Goal: Check status: Check status

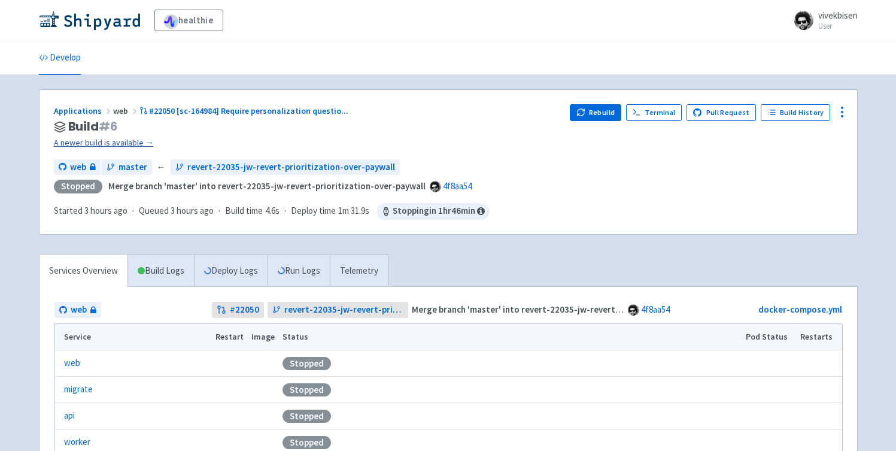
click at [138, 146] on link "A newer build is available →" at bounding box center [307, 143] width 507 height 14
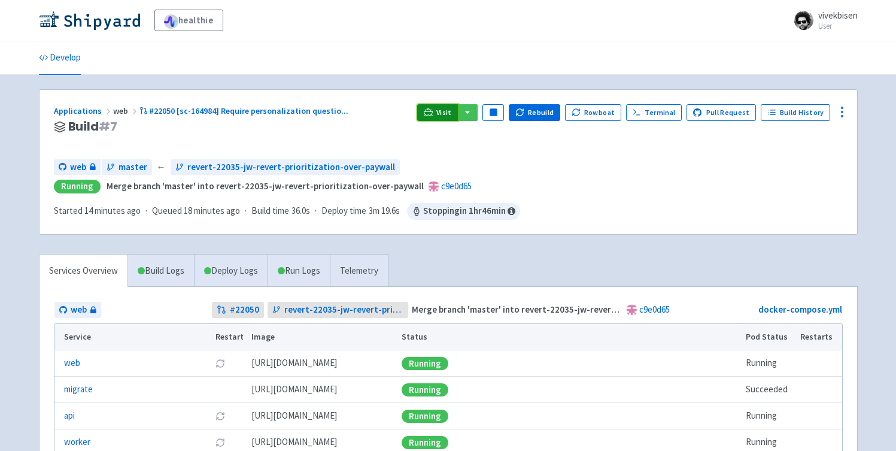
click at [442, 115] on link "Visit" at bounding box center [437, 112] width 41 height 17
